Goal: Find specific page/section: Find specific page/section

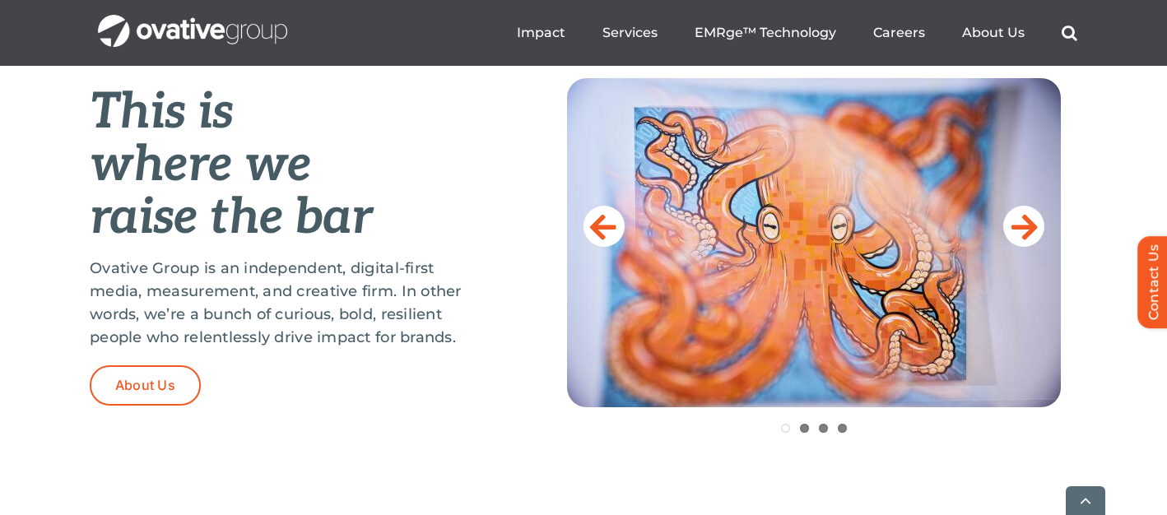
scroll to position [689, 0]
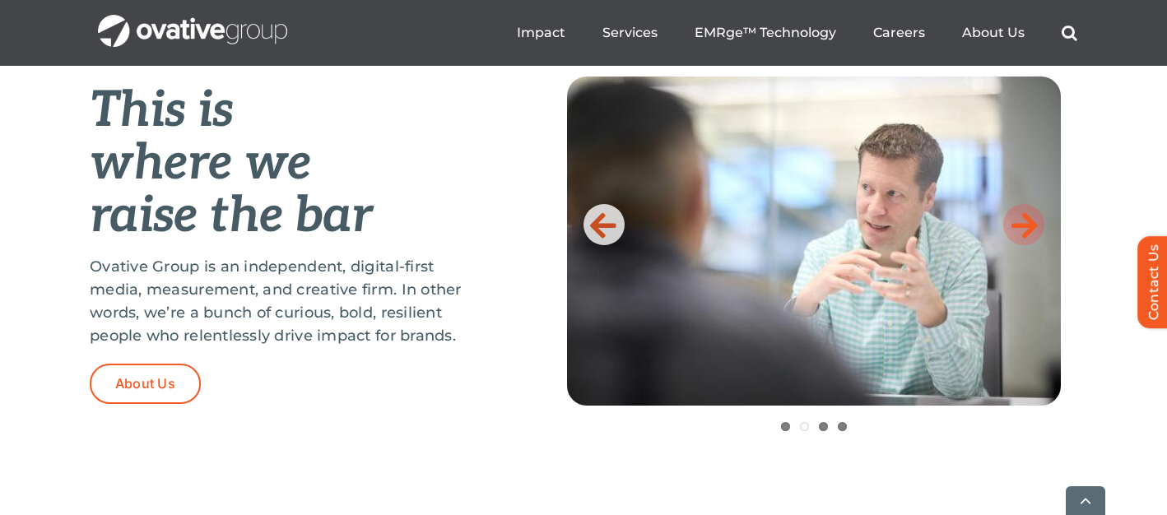
click at [1026, 216] on icon at bounding box center [1024, 224] width 26 height 33
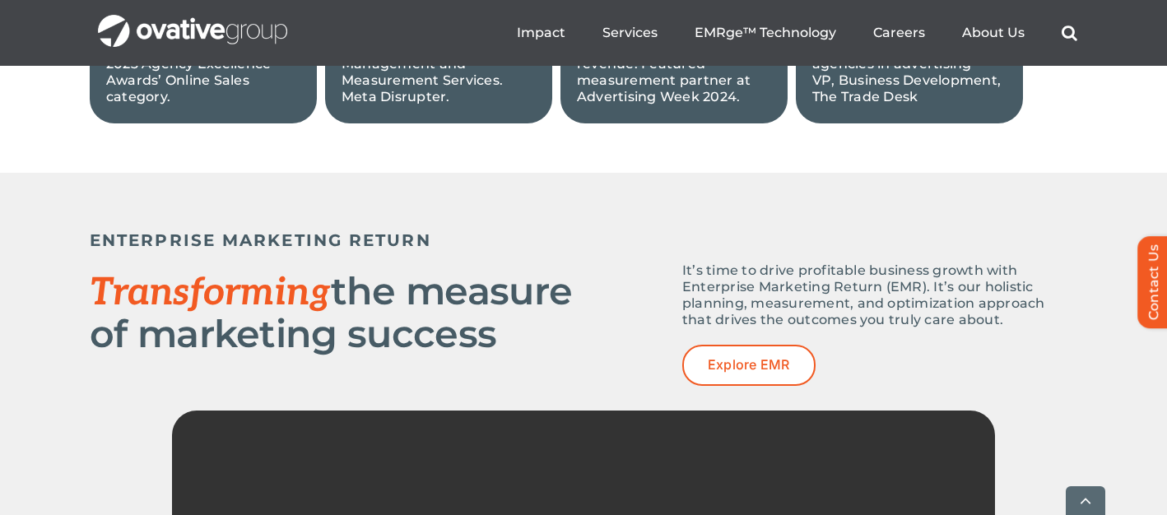
scroll to position [2076, 0]
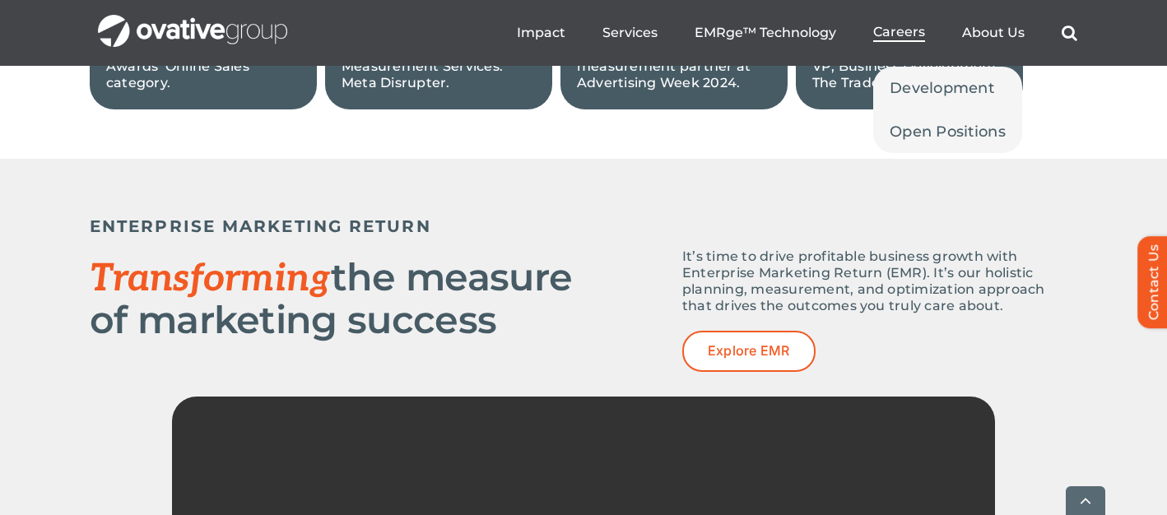
click at [891, 26] on span "Careers" at bounding box center [899, 32] width 52 height 16
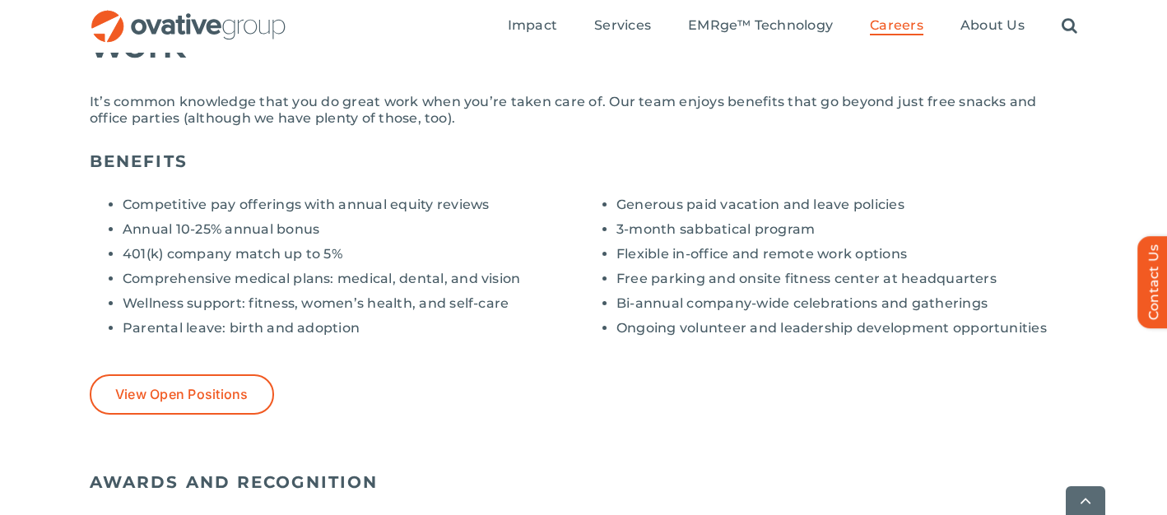
scroll to position [1295, 0]
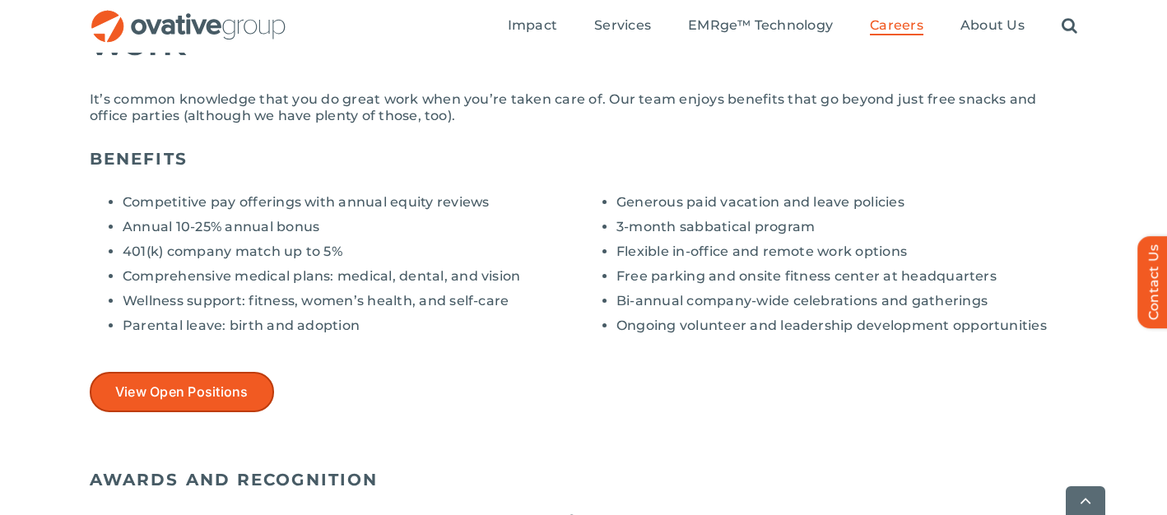
click at [203, 379] on link "View Open Positions" at bounding box center [182, 392] width 184 height 40
